Goal: Information Seeking & Learning: Understand process/instructions

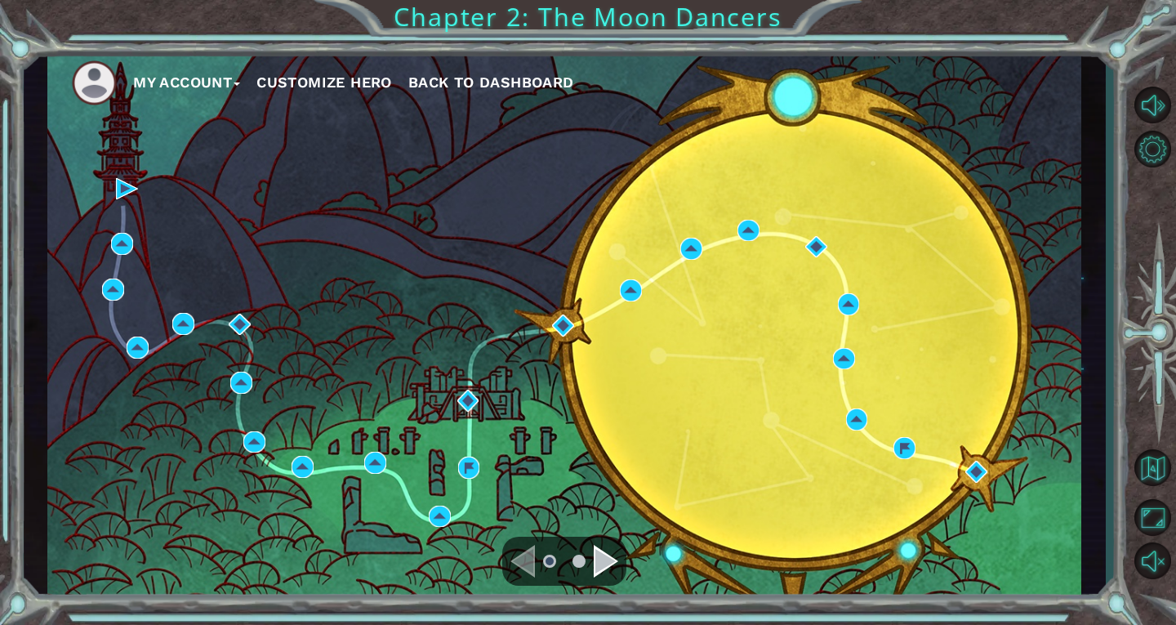
click at [614, 573] on div "Navigate to the next page" at bounding box center [606, 561] width 25 height 33
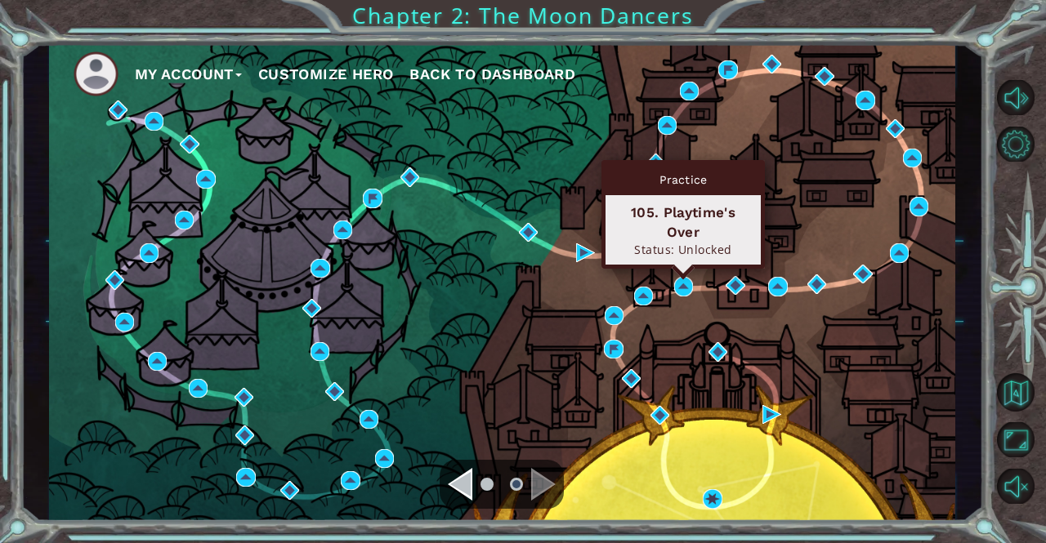
drag, startPoint x: 681, startPoint y: 283, endPoint x: 714, endPoint y: 198, distance: 91.0
click at [714, 198] on div "105. Playtime's Over Status: Unlocked" at bounding box center [682, 229] width 155 height 69
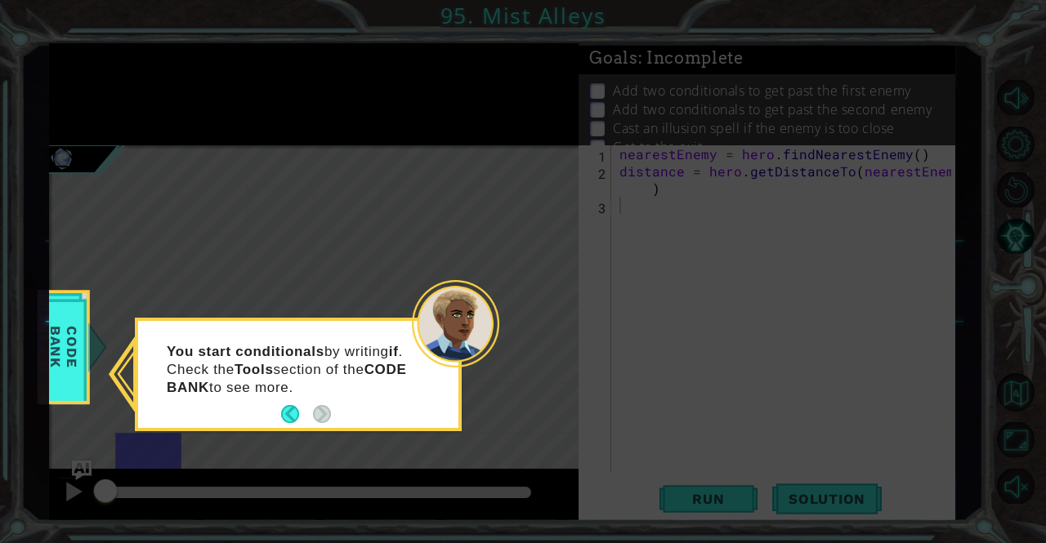
drag, startPoint x: 539, startPoint y: 231, endPoint x: 618, endPoint y: 106, distance: 147.6
click at [539, 231] on icon at bounding box center [523, 271] width 1046 height 543
click at [756, 136] on icon at bounding box center [523, 271] width 1046 height 543
click at [523, 216] on icon at bounding box center [523, 271] width 1046 height 543
click at [279, 412] on div "You start conditionals by writing if . Check the Tools section of the CODE BANK…" at bounding box center [298, 378] width 320 height 100
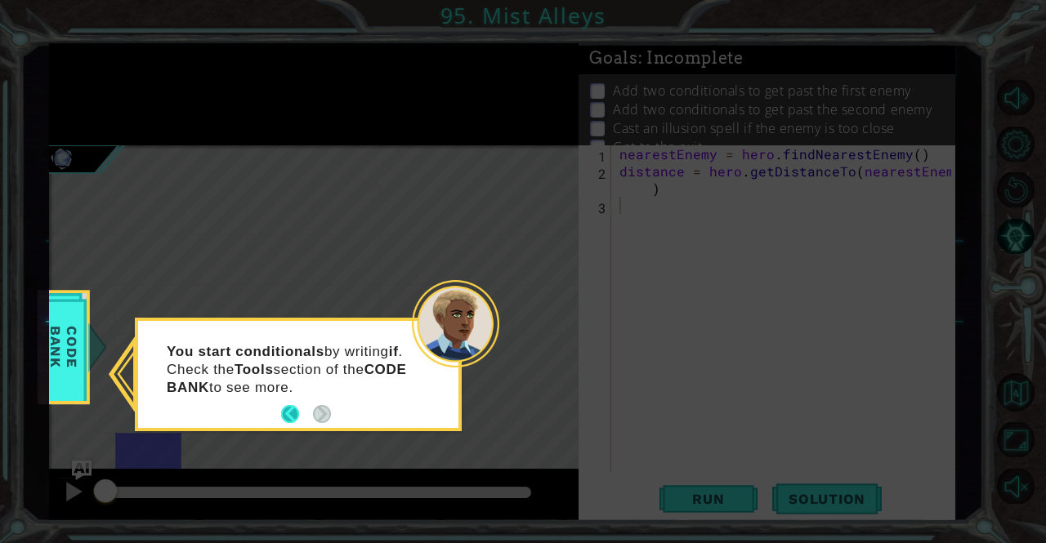
click at [294, 408] on button "Back" at bounding box center [297, 414] width 32 height 18
